Goal: Task Accomplishment & Management: Manage account settings

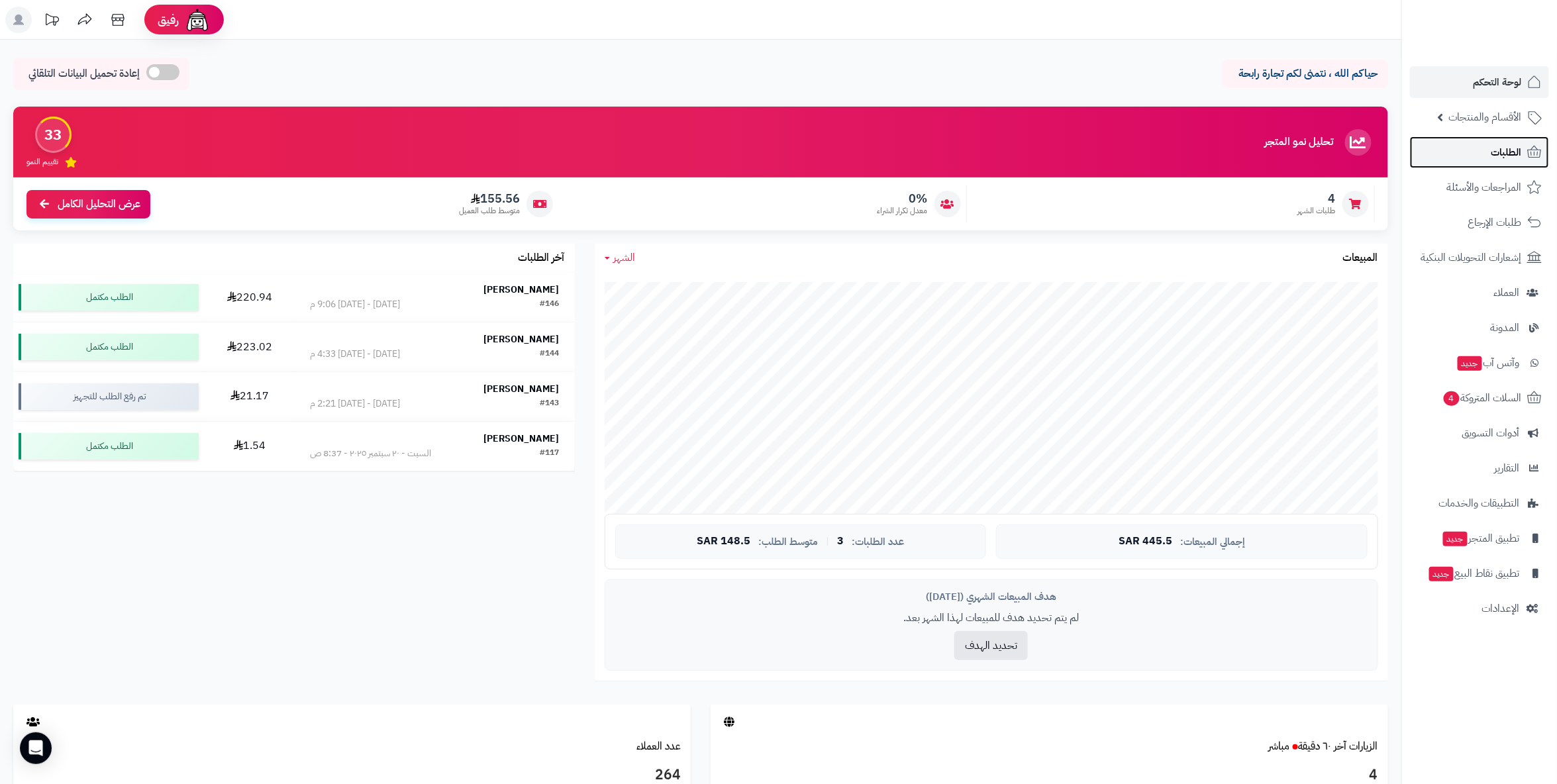
click at [1491, 155] on link "الطلبات" at bounding box center [1479, 152] width 139 height 32
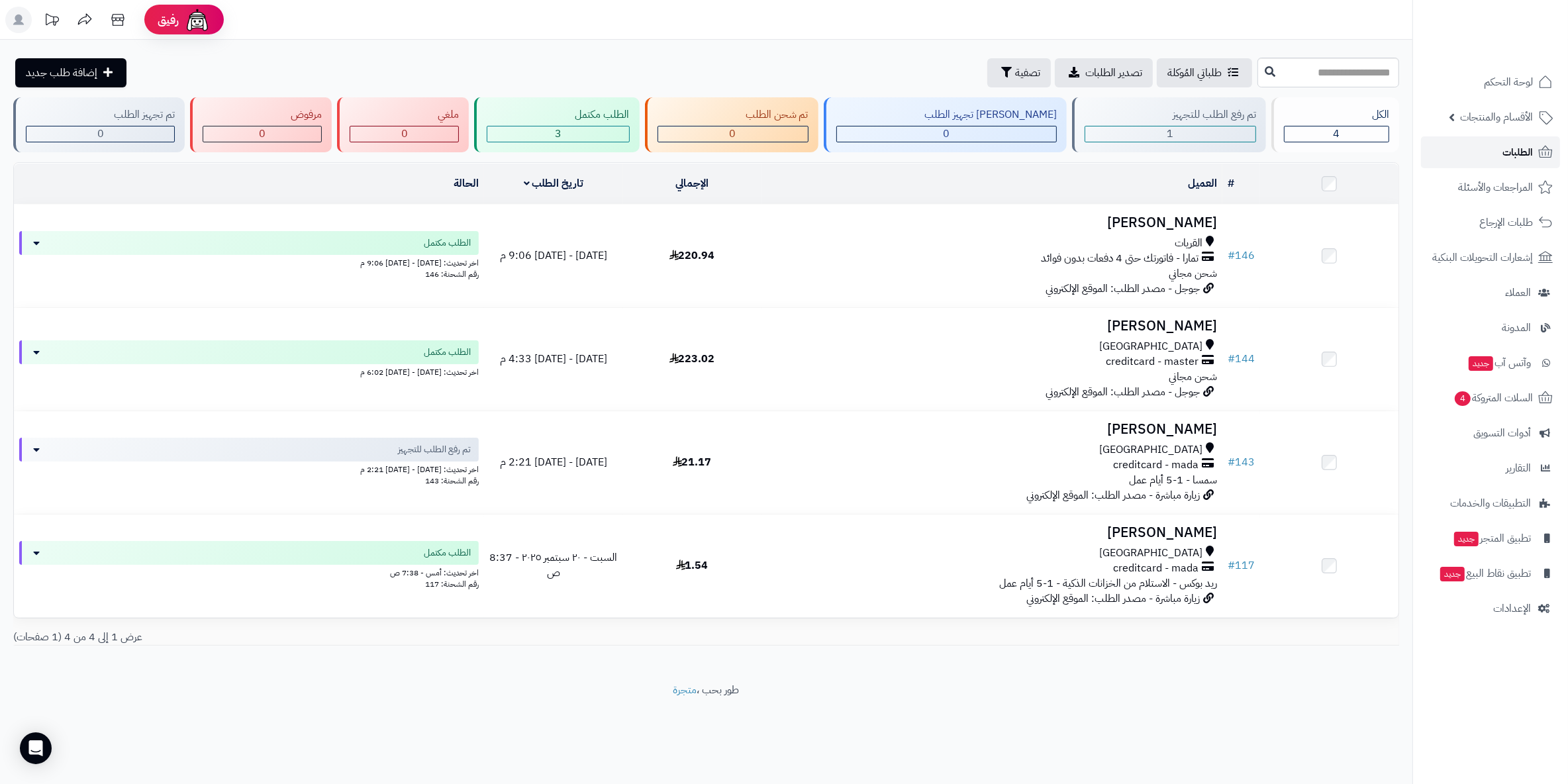
click at [1513, 155] on span "الطلبات" at bounding box center [1518, 152] width 30 height 19
click at [1512, 151] on span "الطلبات" at bounding box center [1518, 152] width 30 height 19
